Goal: Task Accomplishment & Management: Manage account settings

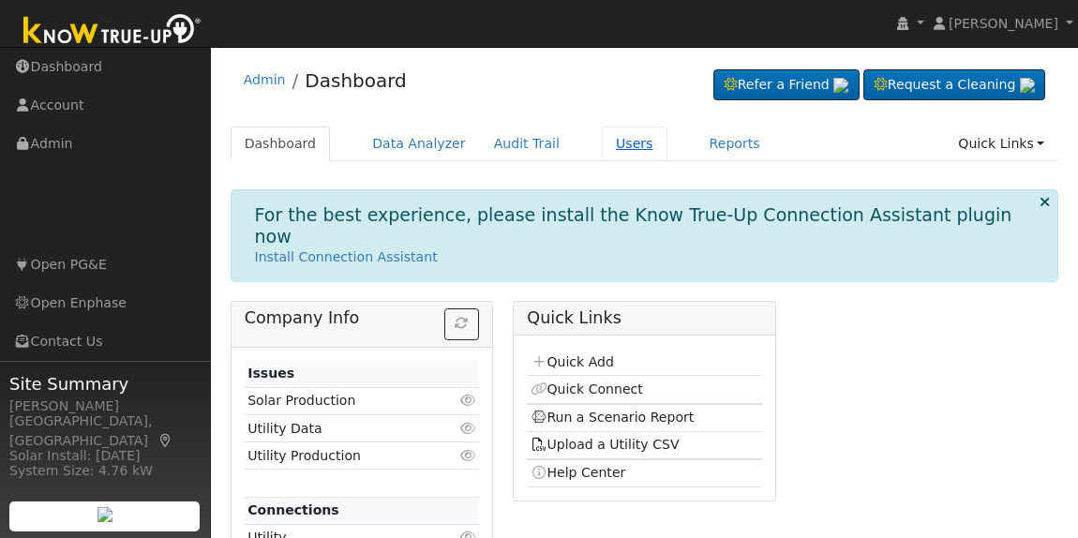
click at [608, 150] on link "Users" at bounding box center [635, 144] width 66 height 35
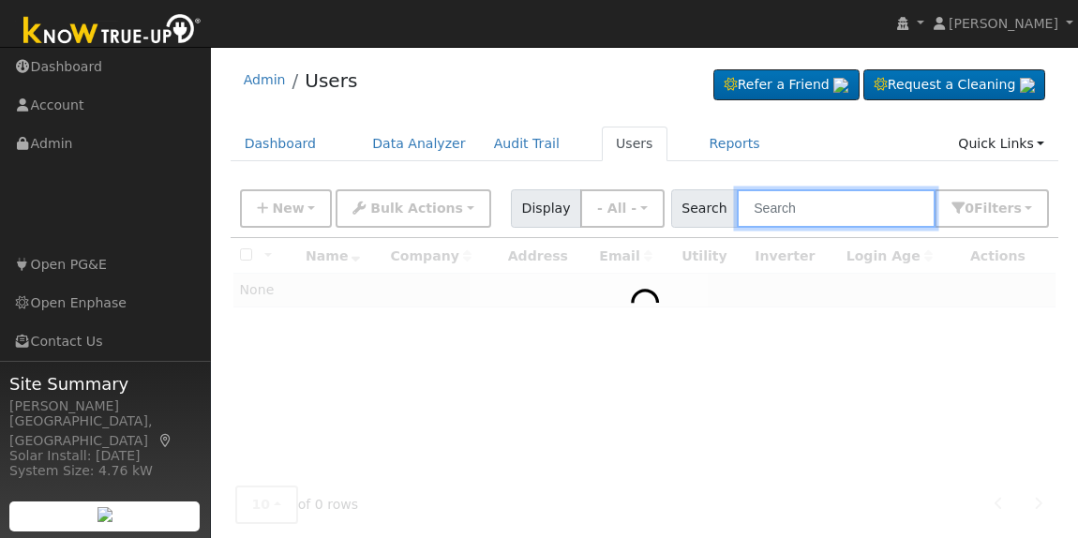
click at [808, 225] on input "text" at bounding box center [836, 208] width 199 height 38
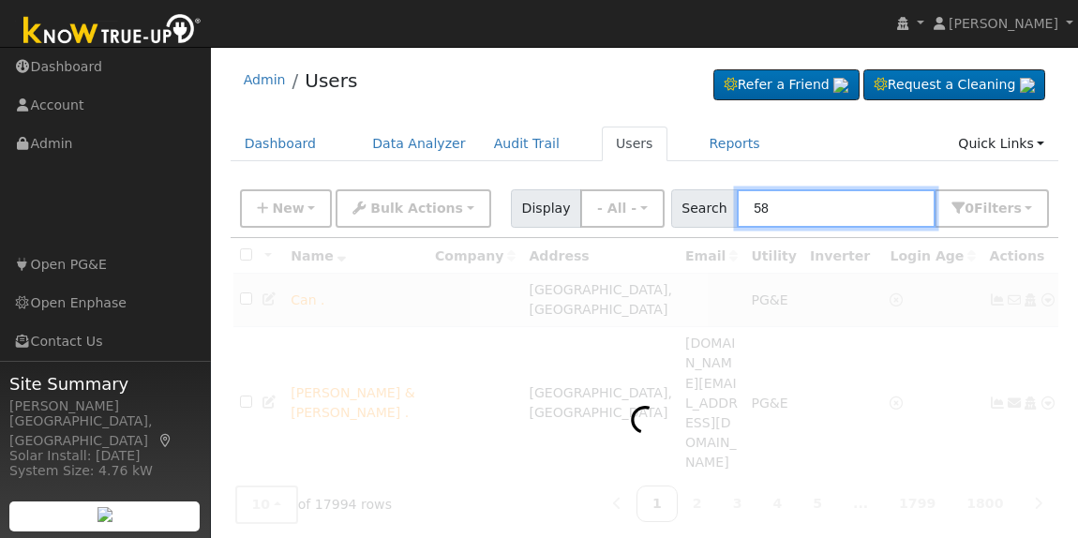
type input "5"
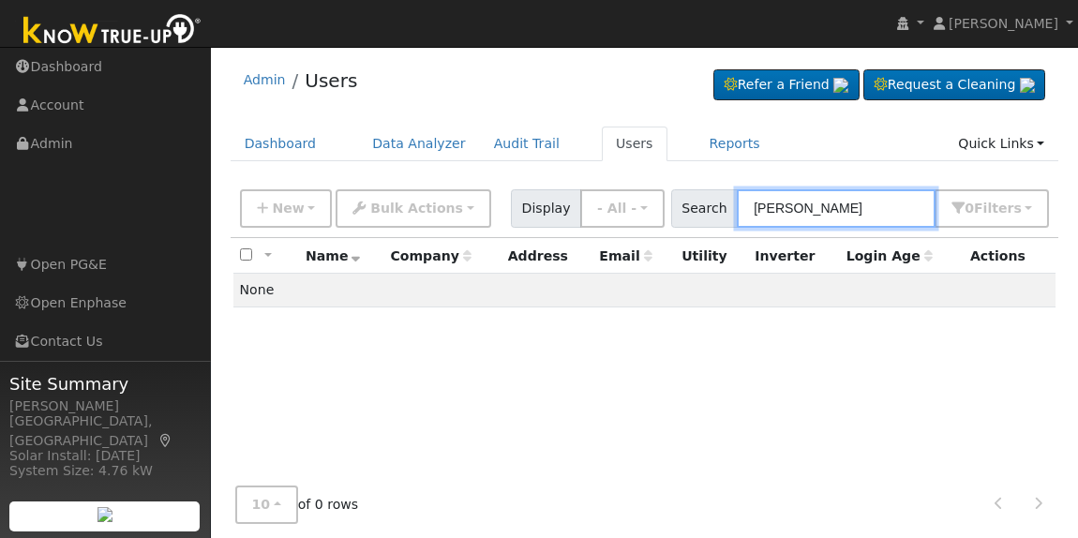
click at [797, 205] on input "[PERSON_NAME]" at bounding box center [836, 208] width 199 height 38
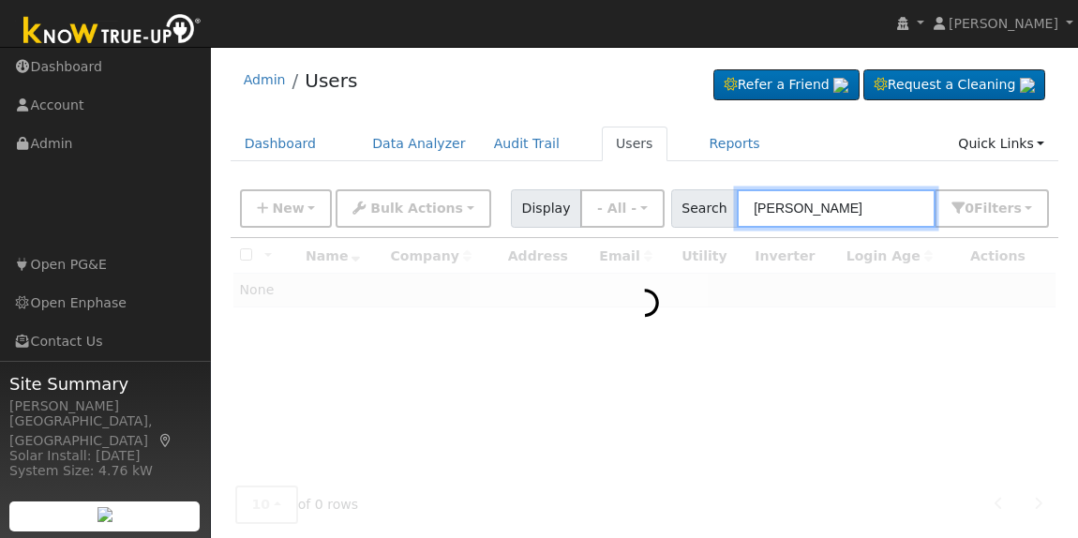
type input "[PERSON_NAME]"
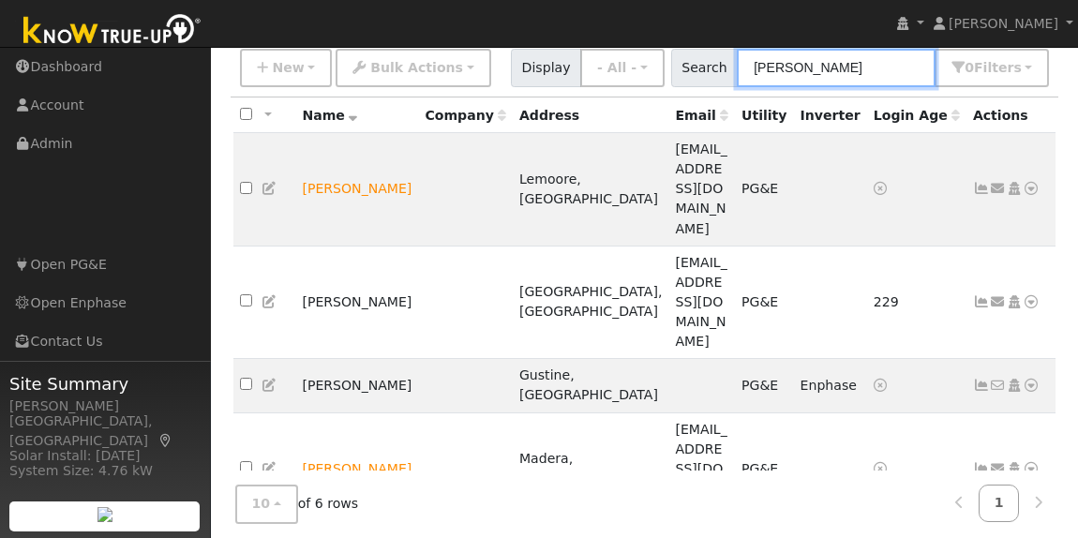
scroll to position [150, 0]
